Goal: Navigation & Orientation: Find specific page/section

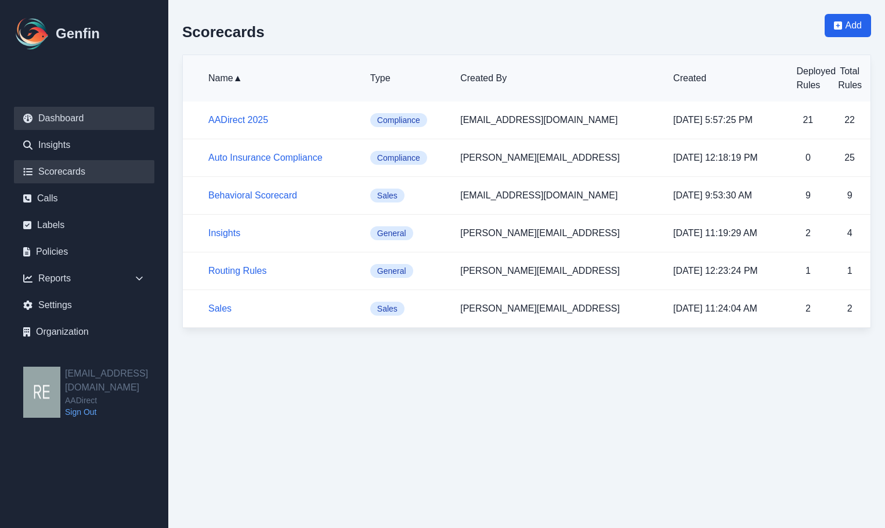
click at [77, 114] on link "Dashboard" at bounding box center [84, 118] width 140 height 23
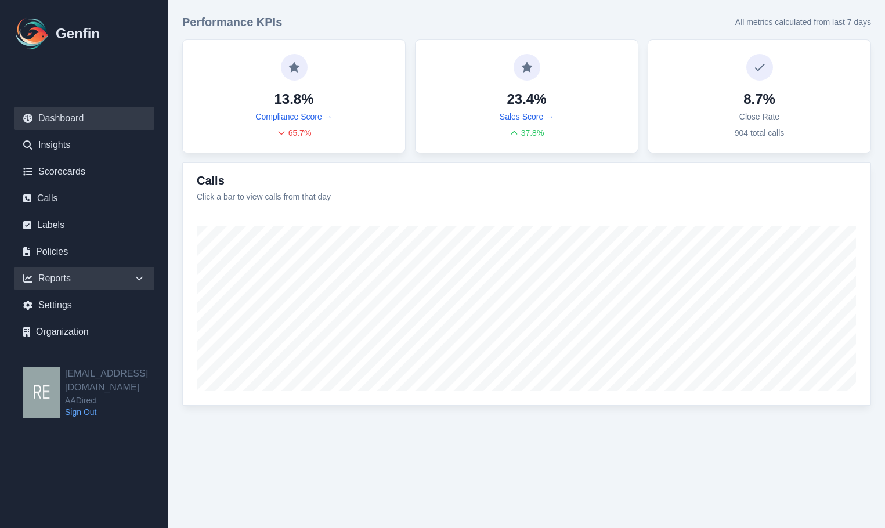
click at [63, 280] on div "Reports" at bounding box center [84, 278] width 140 height 23
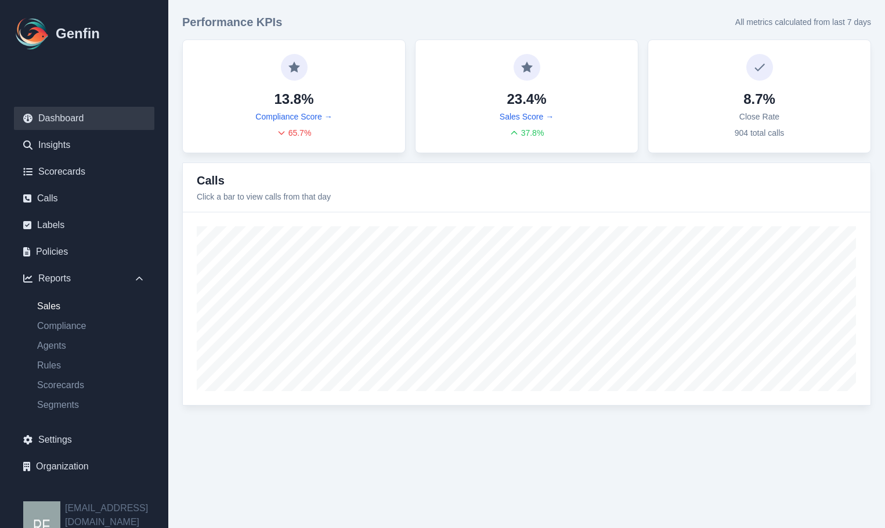
click at [63, 305] on link "Sales" at bounding box center [91, 307] width 127 height 14
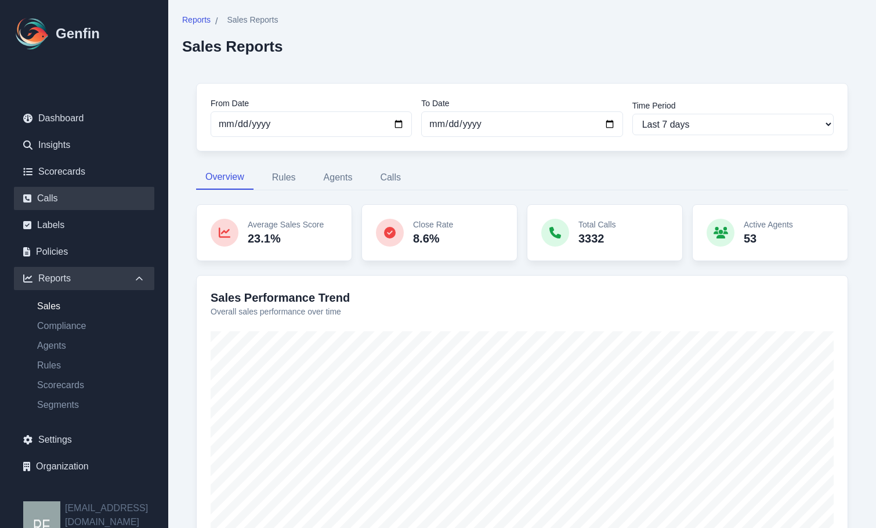
click at [50, 190] on link "Calls" at bounding box center [84, 198] width 140 height 23
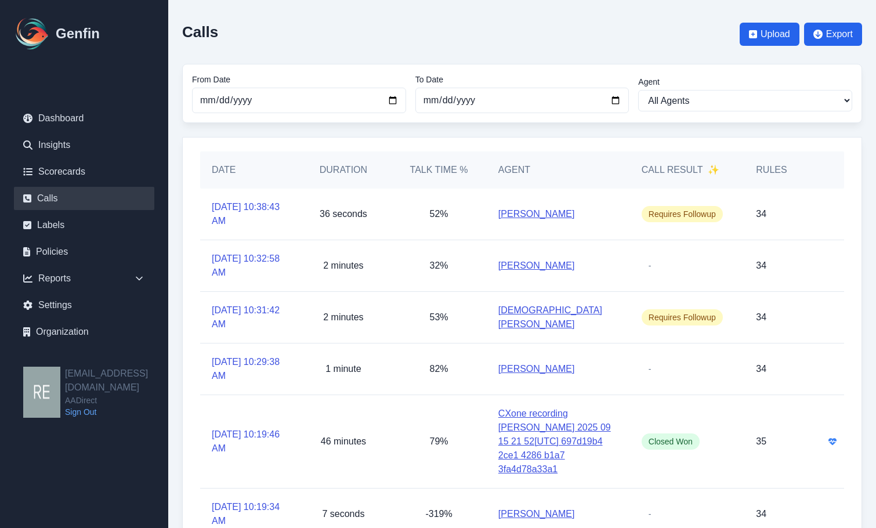
click at [542, 431] on link "CXone recording [PERSON_NAME] 2025 09 15 21 52[UTC] 697d19b4 2ce1 4286 b1a7 3fa…" at bounding box center [559, 442] width 120 height 70
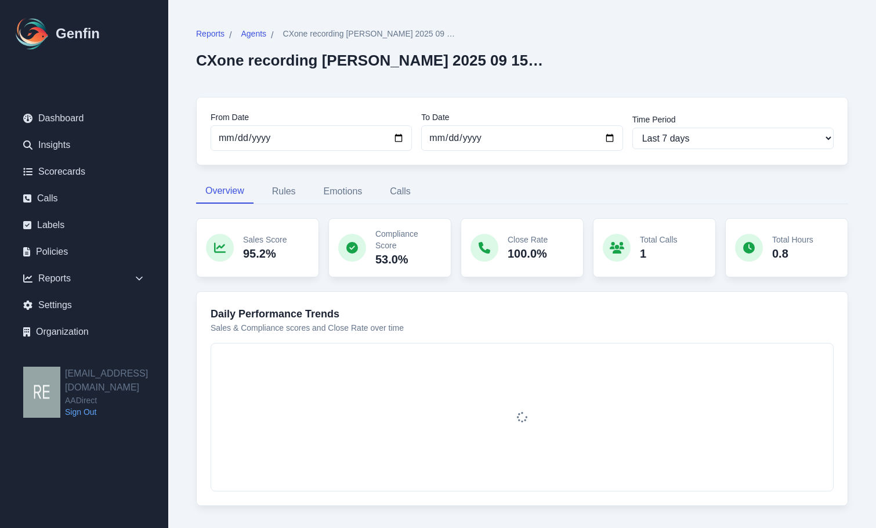
scroll to position [20, 0]
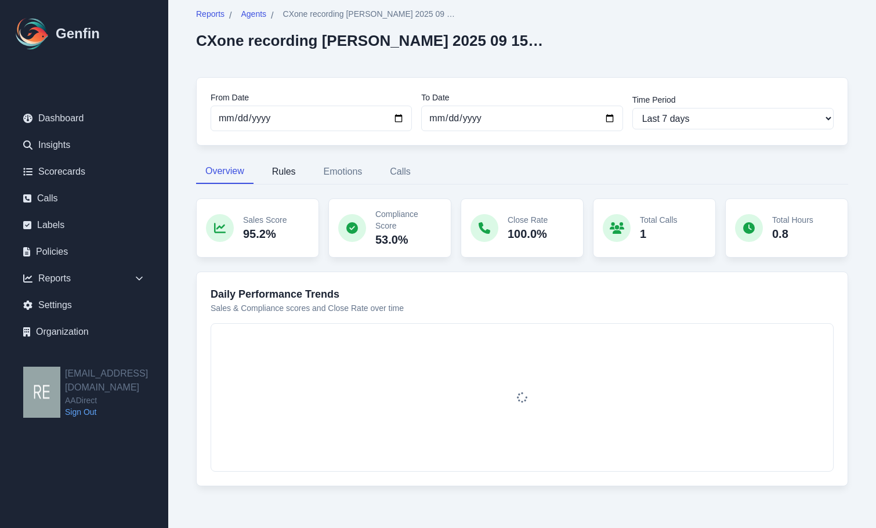
click at [291, 169] on button "Rules" at bounding box center [284, 172] width 42 height 24
select select "181"
select select "182"
select select "1192"
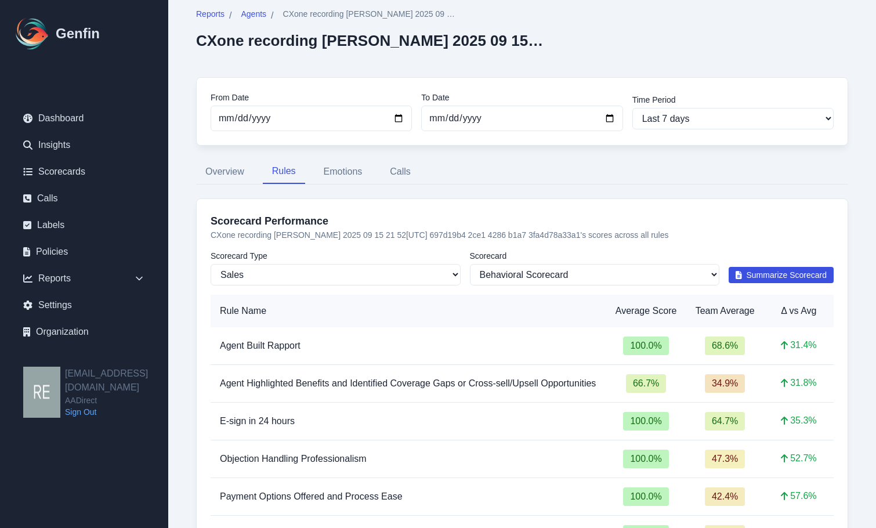
click at [794, 270] on span "Summarize Scorecard" at bounding box center [787, 275] width 81 height 12
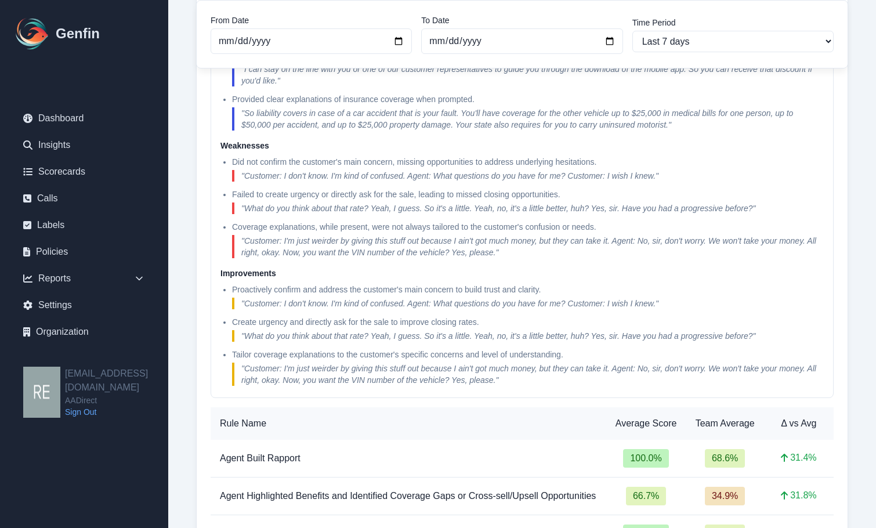
scroll to position [136, 0]
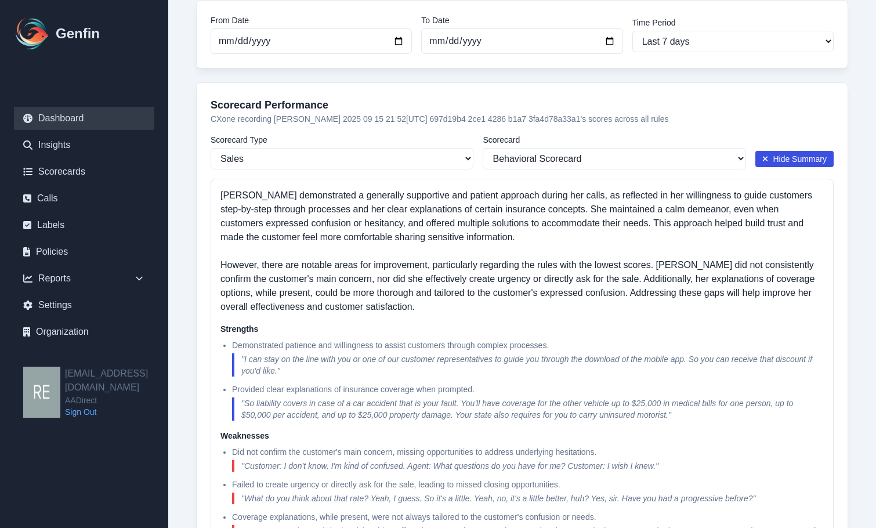
click at [78, 118] on link "Dashboard" at bounding box center [84, 118] width 140 height 23
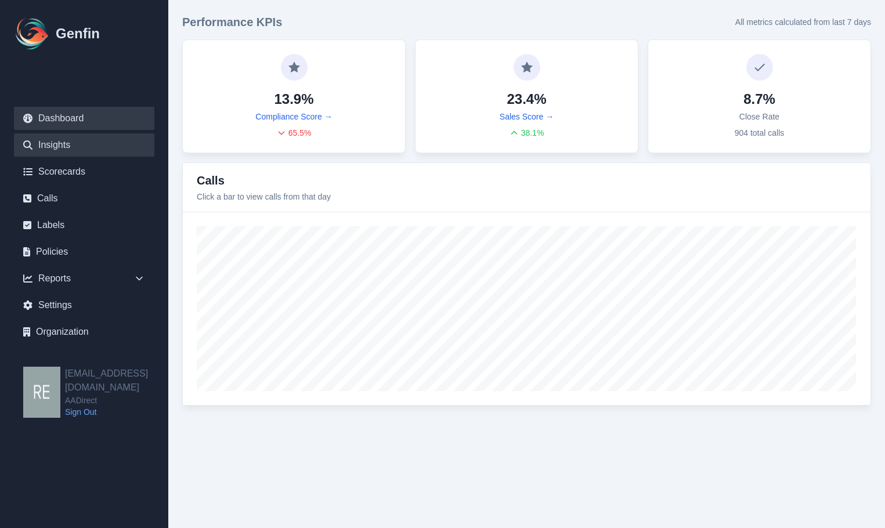
click at [41, 146] on link "Insights" at bounding box center [84, 145] width 140 height 23
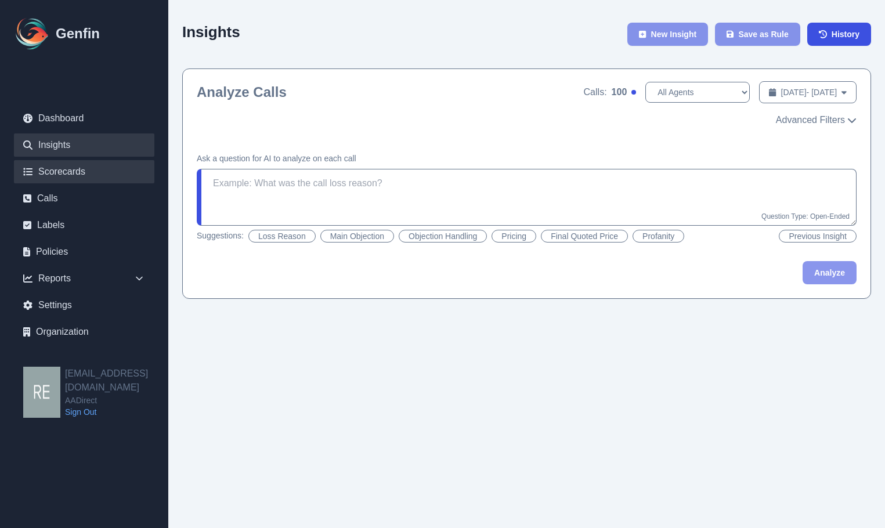
click at [98, 175] on link "Scorecards" at bounding box center [84, 171] width 140 height 23
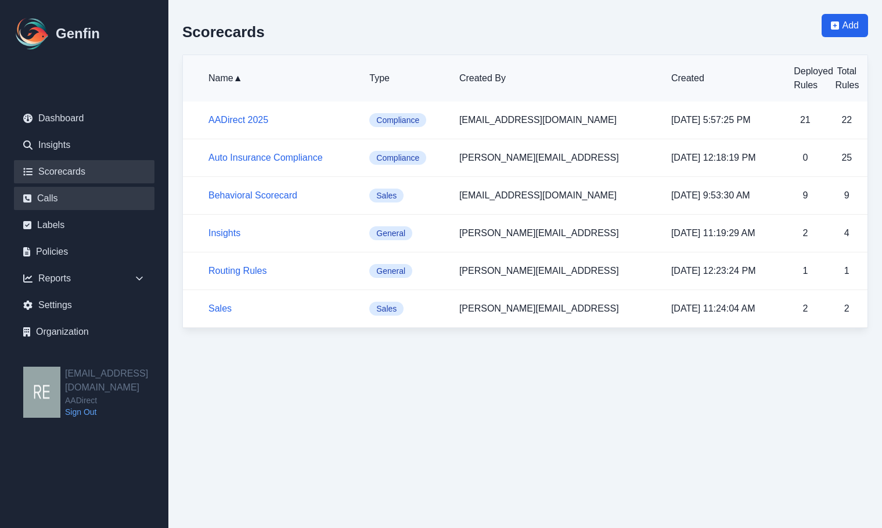
click at [91, 193] on link "Calls" at bounding box center [84, 198] width 140 height 23
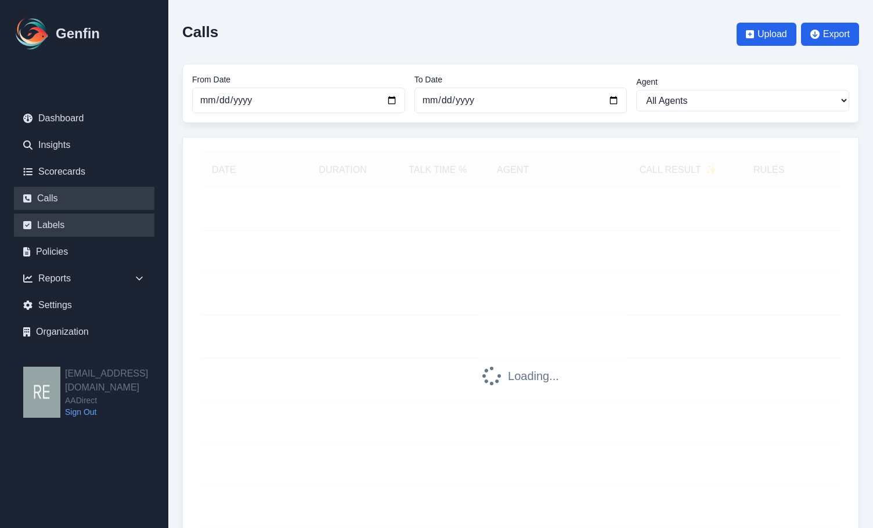
click at [74, 215] on link "Labels" at bounding box center [84, 225] width 140 height 23
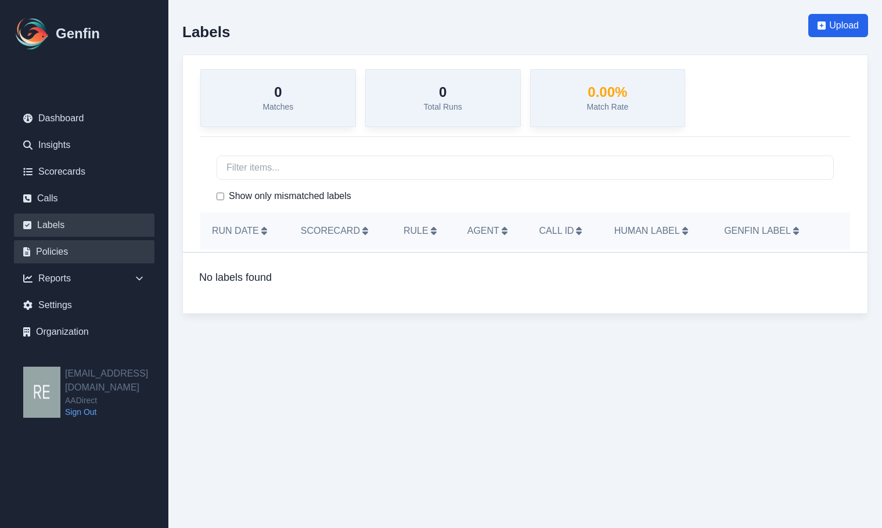
click at [78, 251] on link "Policies" at bounding box center [84, 251] width 140 height 23
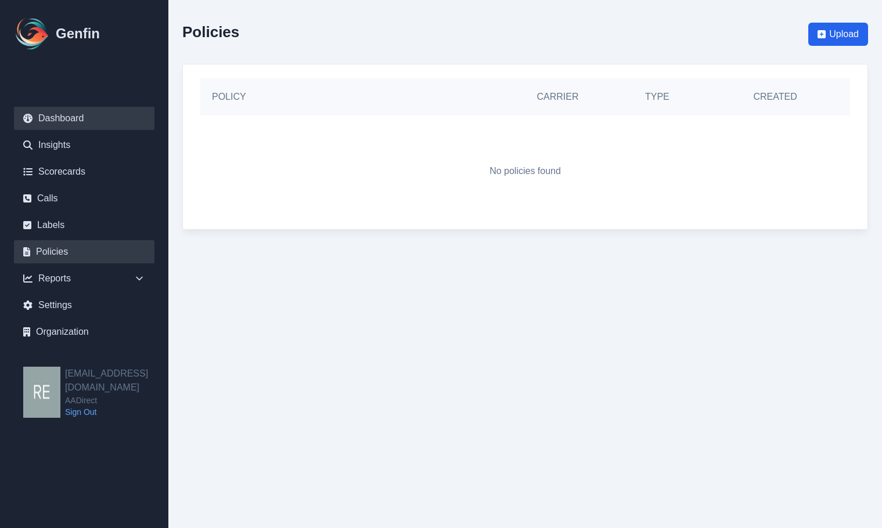
click at [70, 116] on link "Dashboard" at bounding box center [84, 118] width 140 height 23
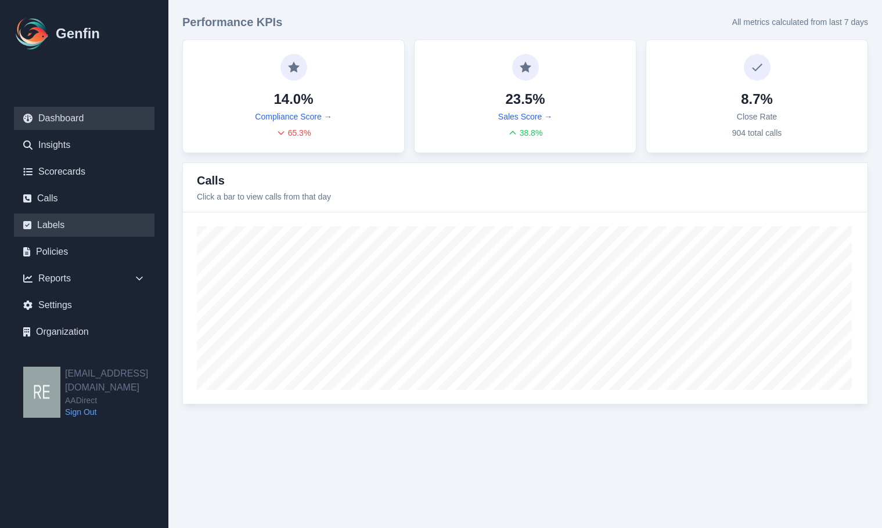
click at [54, 229] on link "Labels" at bounding box center [84, 225] width 140 height 23
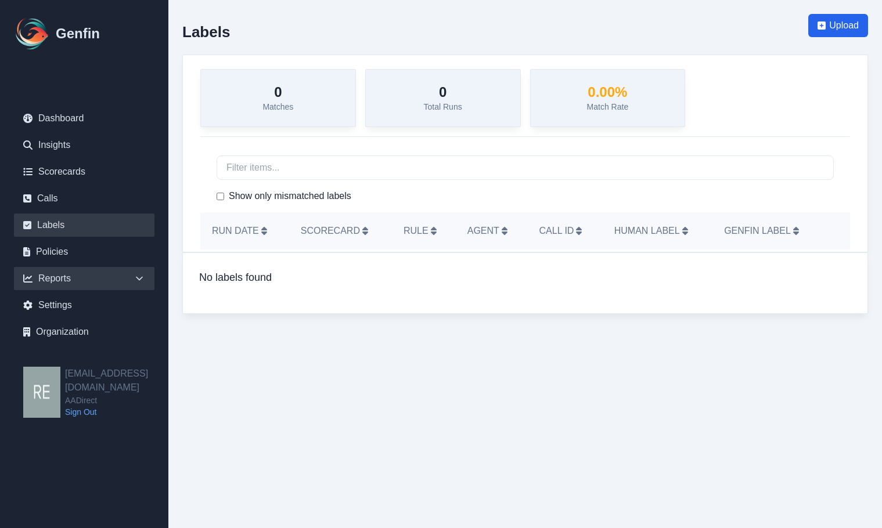
click at [92, 269] on div "Reports" at bounding box center [84, 278] width 140 height 23
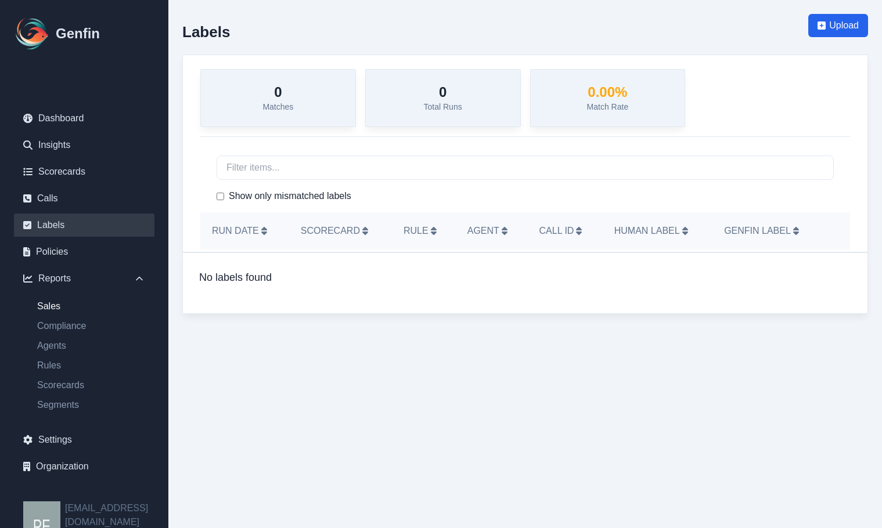
click at [59, 304] on link "Sales" at bounding box center [91, 307] width 127 height 14
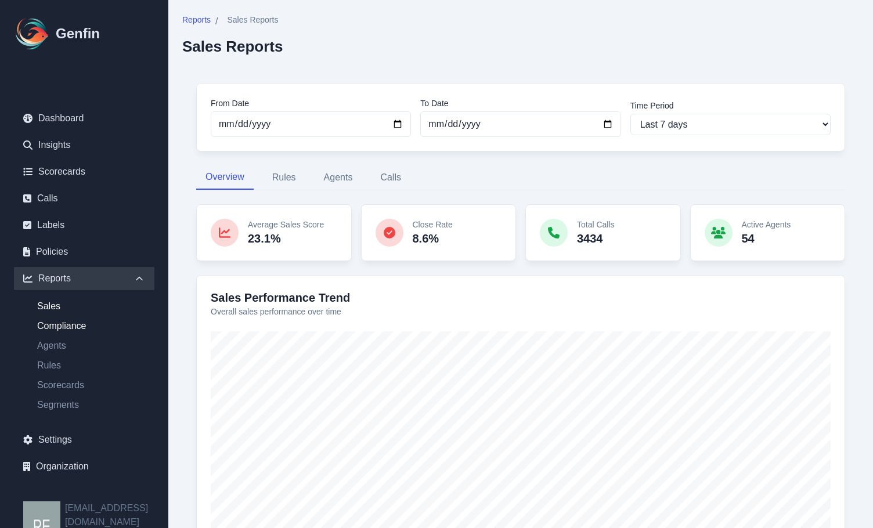
click at [66, 320] on link "Compliance" at bounding box center [91, 326] width 127 height 14
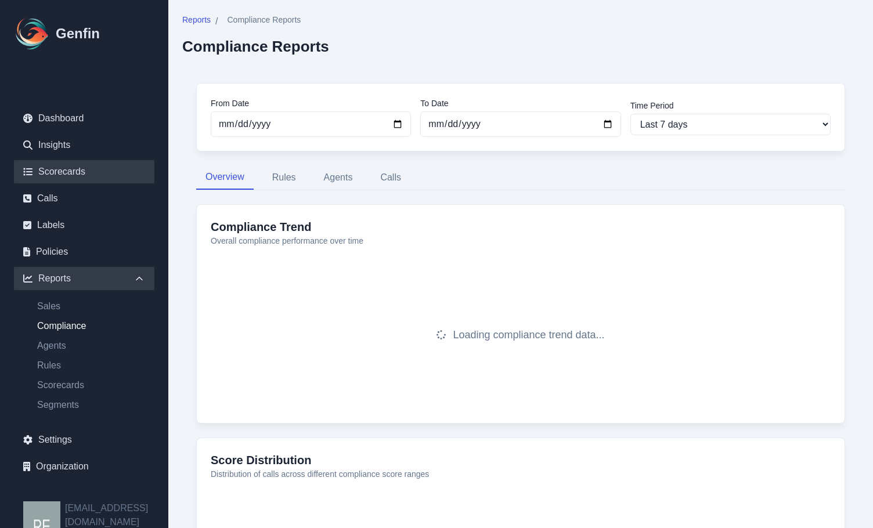
click at [57, 170] on link "Scorecards" at bounding box center [84, 171] width 140 height 23
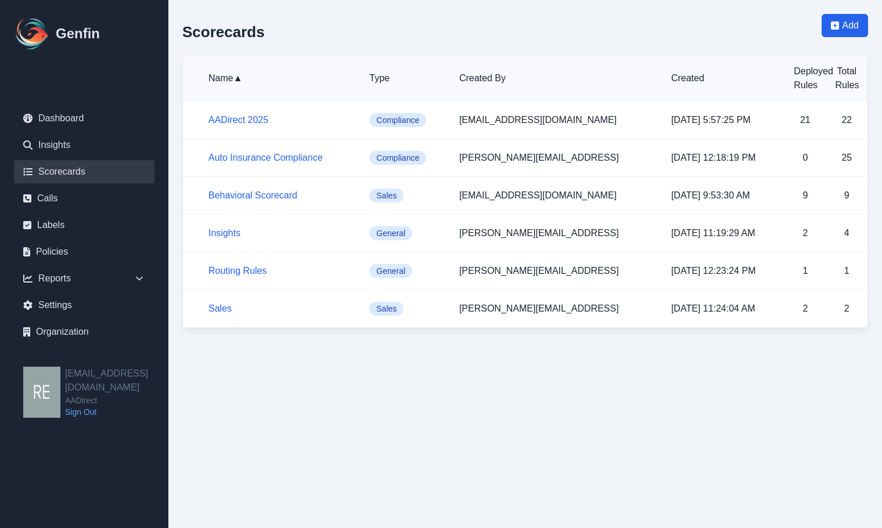
click at [266, 342] on html "Genfin Dashboard Insights Scorecards Calls Labels Policies Reports Sales Compli…" at bounding box center [441, 171] width 882 height 342
